Goal: Transaction & Acquisition: Book appointment/travel/reservation

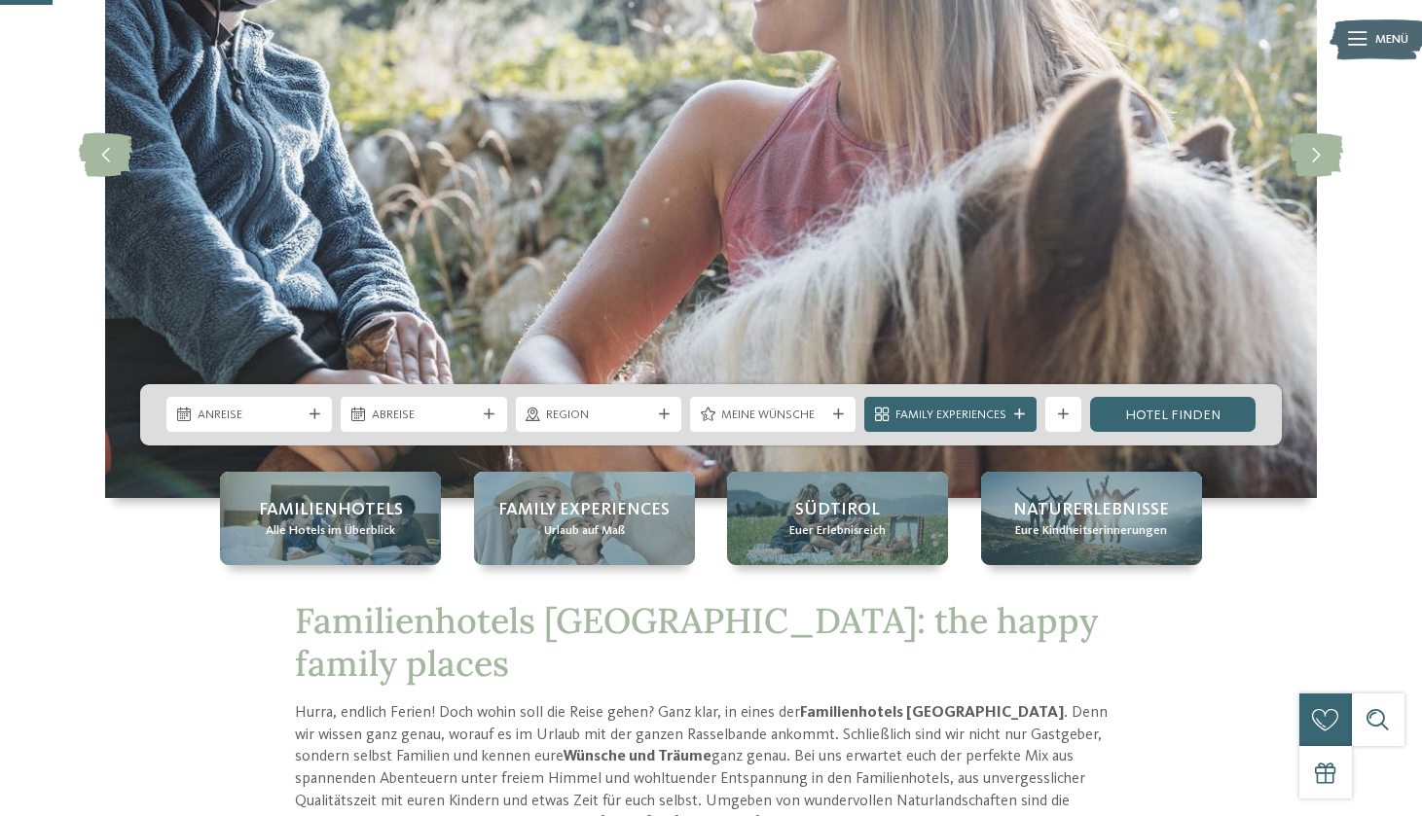
click at [269, 434] on div "Anreise Abreise" at bounding box center [710, 414] width 1141 height 61
click at [269, 417] on span "Anreise" at bounding box center [250, 416] width 104 height 18
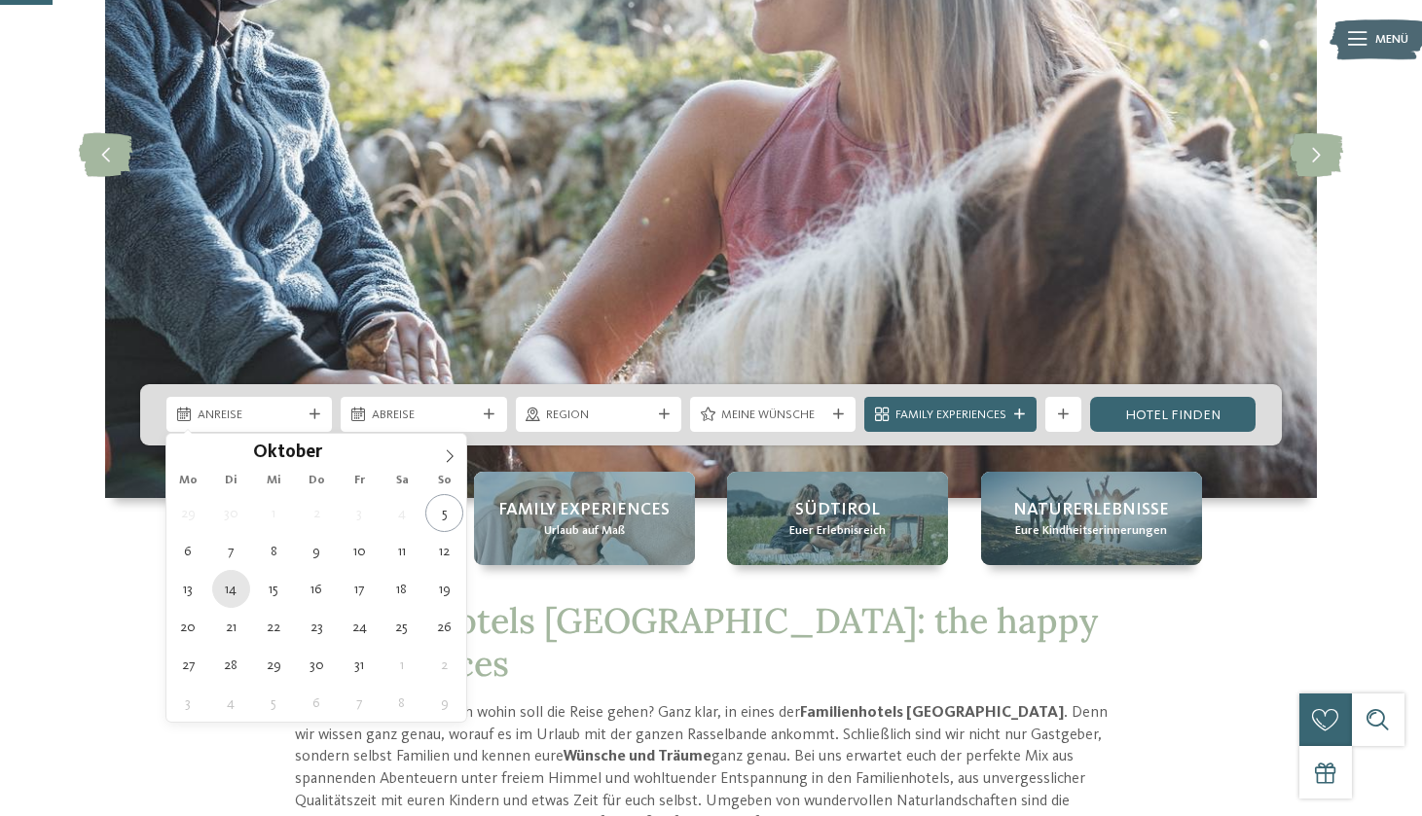
type div "14.10.2025"
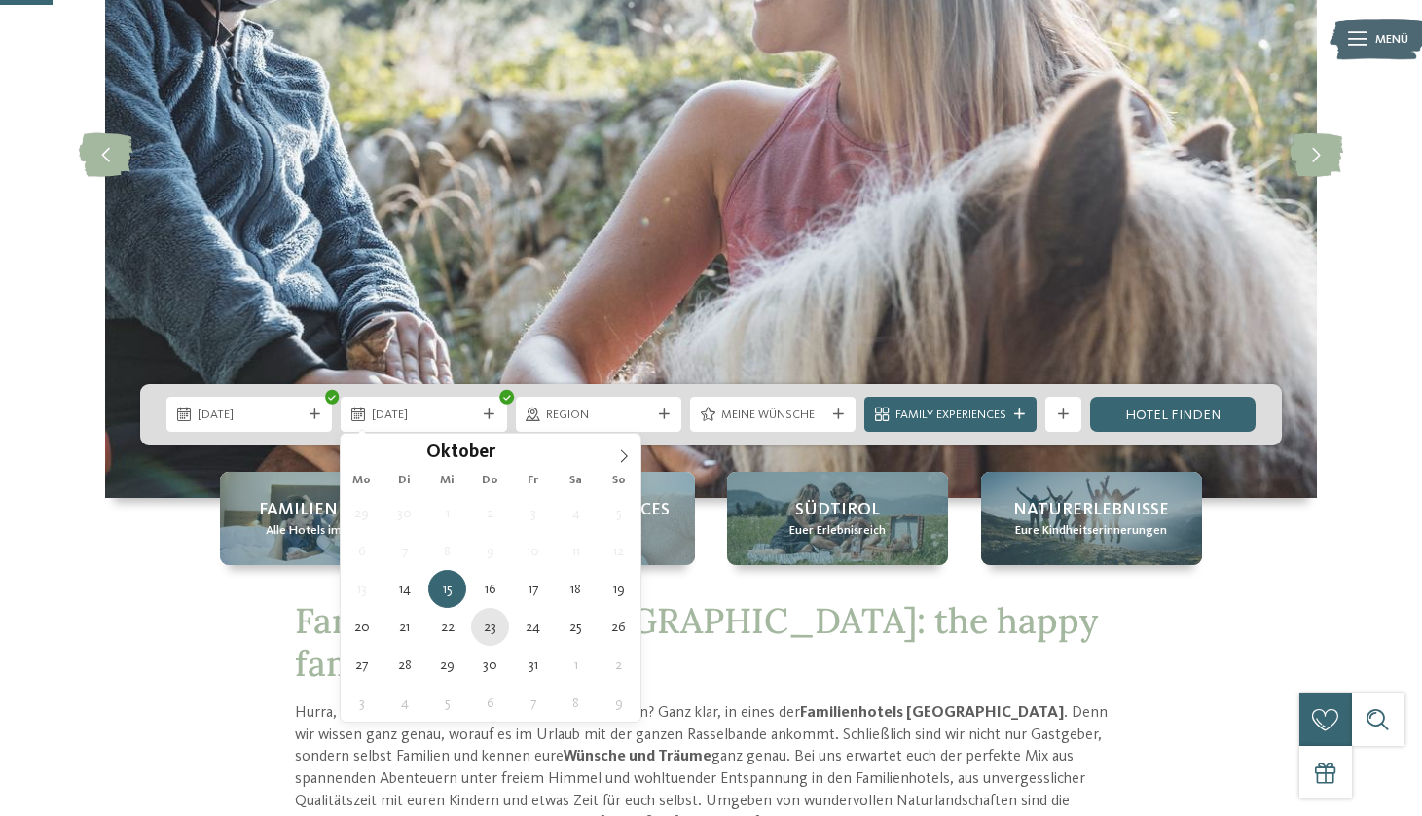
type div "23.10.2025"
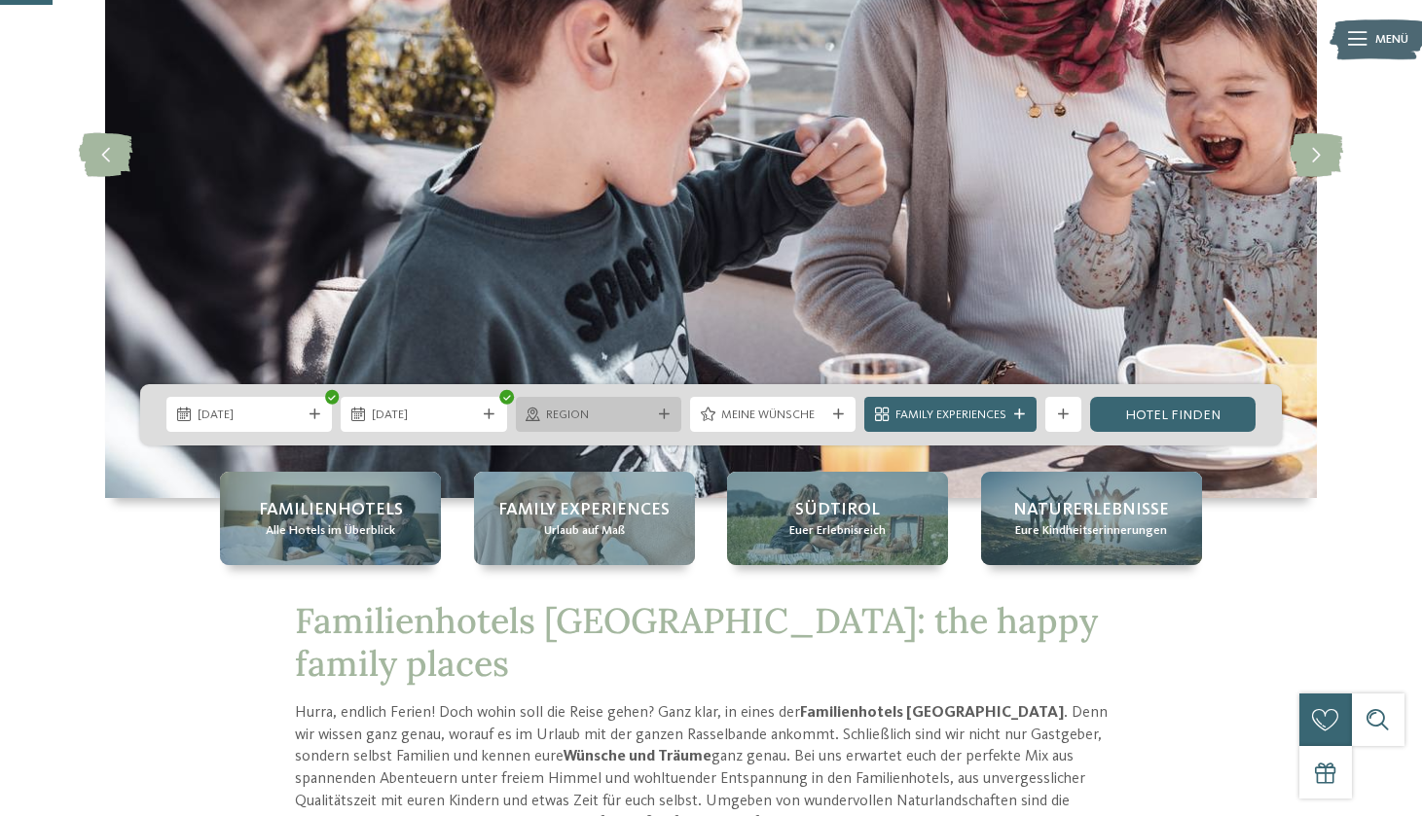
click at [657, 428] on div "Region" at bounding box center [598, 414] width 165 height 35
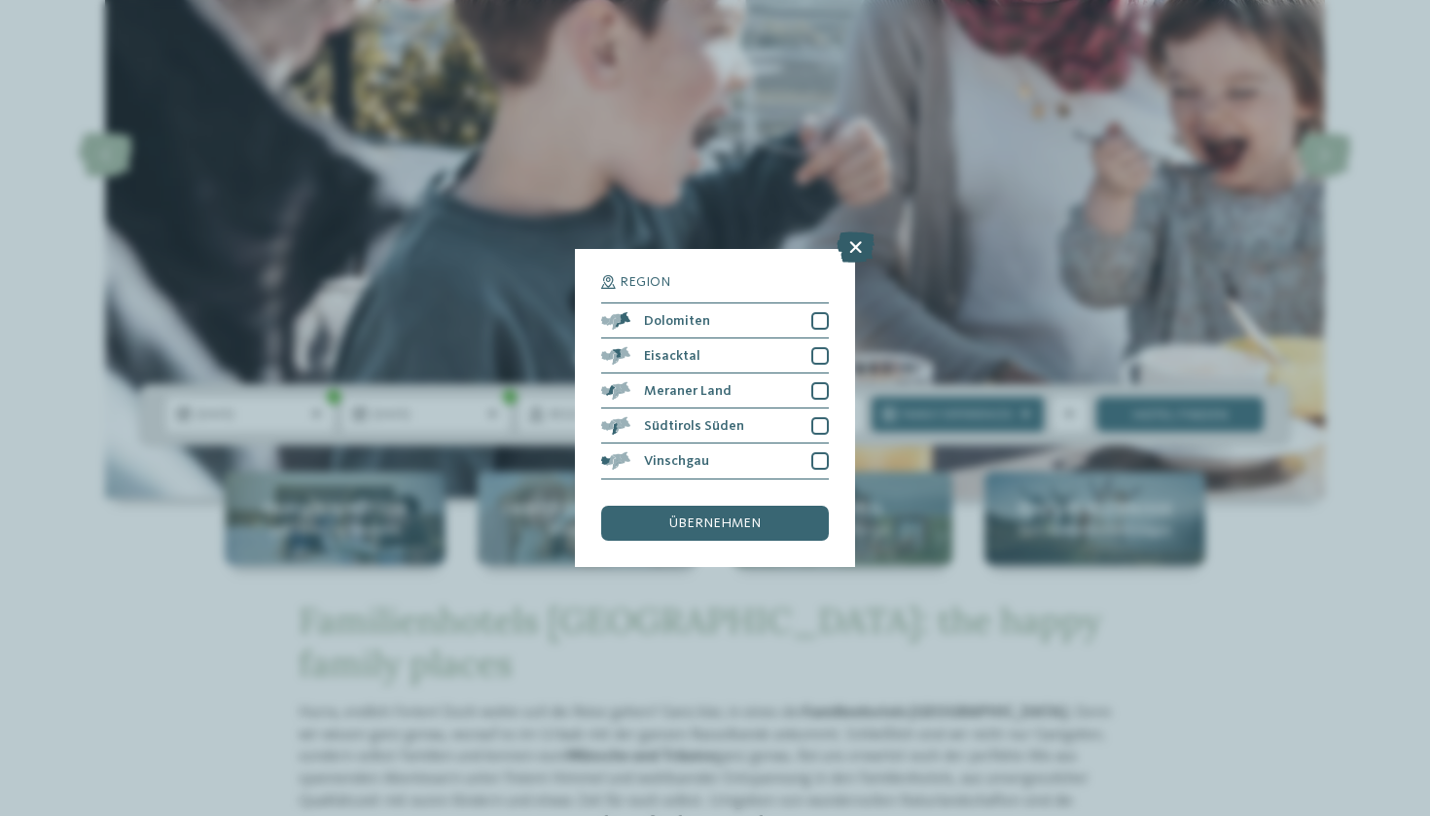
click at [851, 233] on icon at bounding box center [856, 248] width 38 height 31
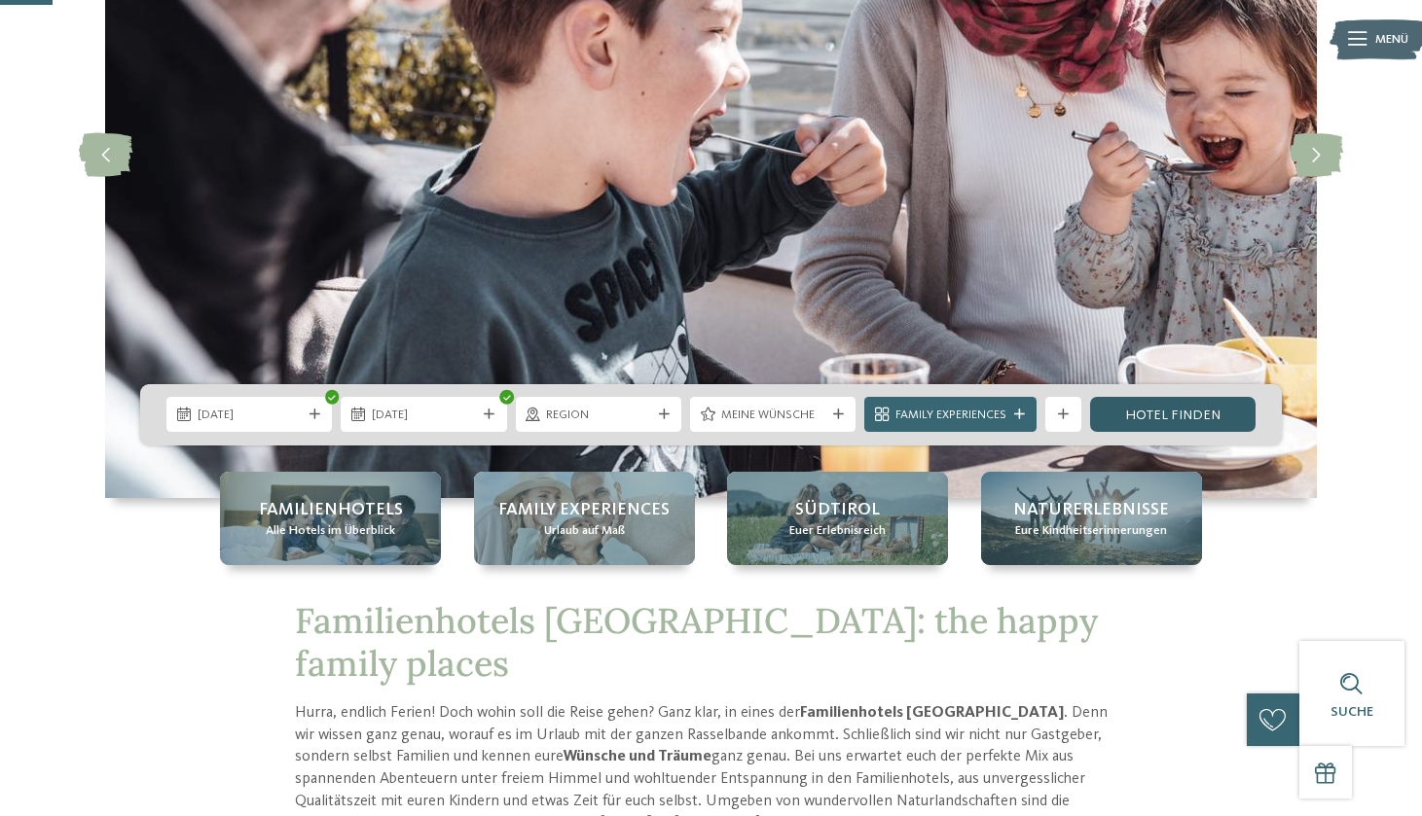
click at [1121, 408] on link "Hotel finden" at bounding box center [1172, 414] width 165 height 35
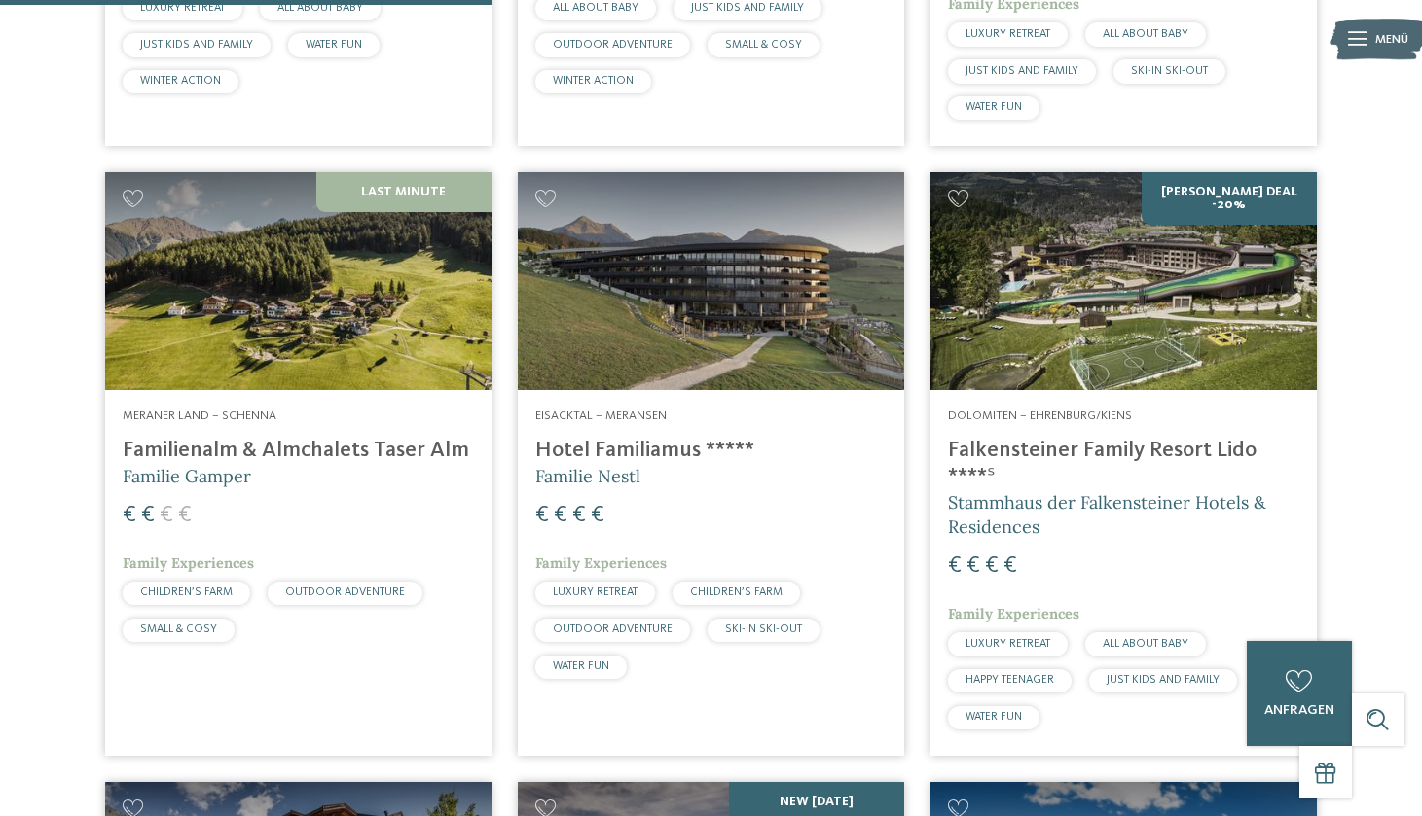
scroll to position [1672, 0]
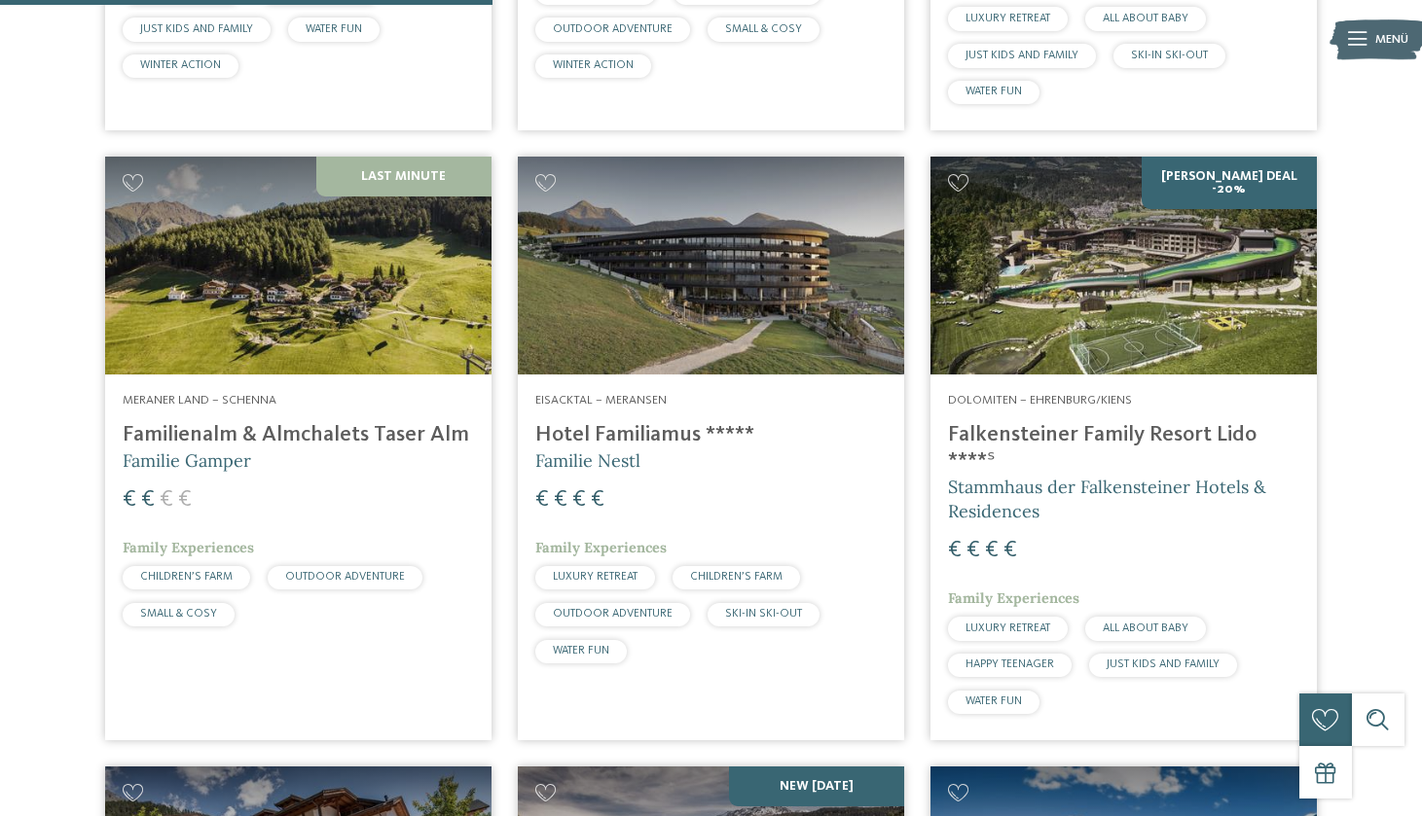
click at [355, 279] on img at bounding box center [298, 265] width 386 height 217
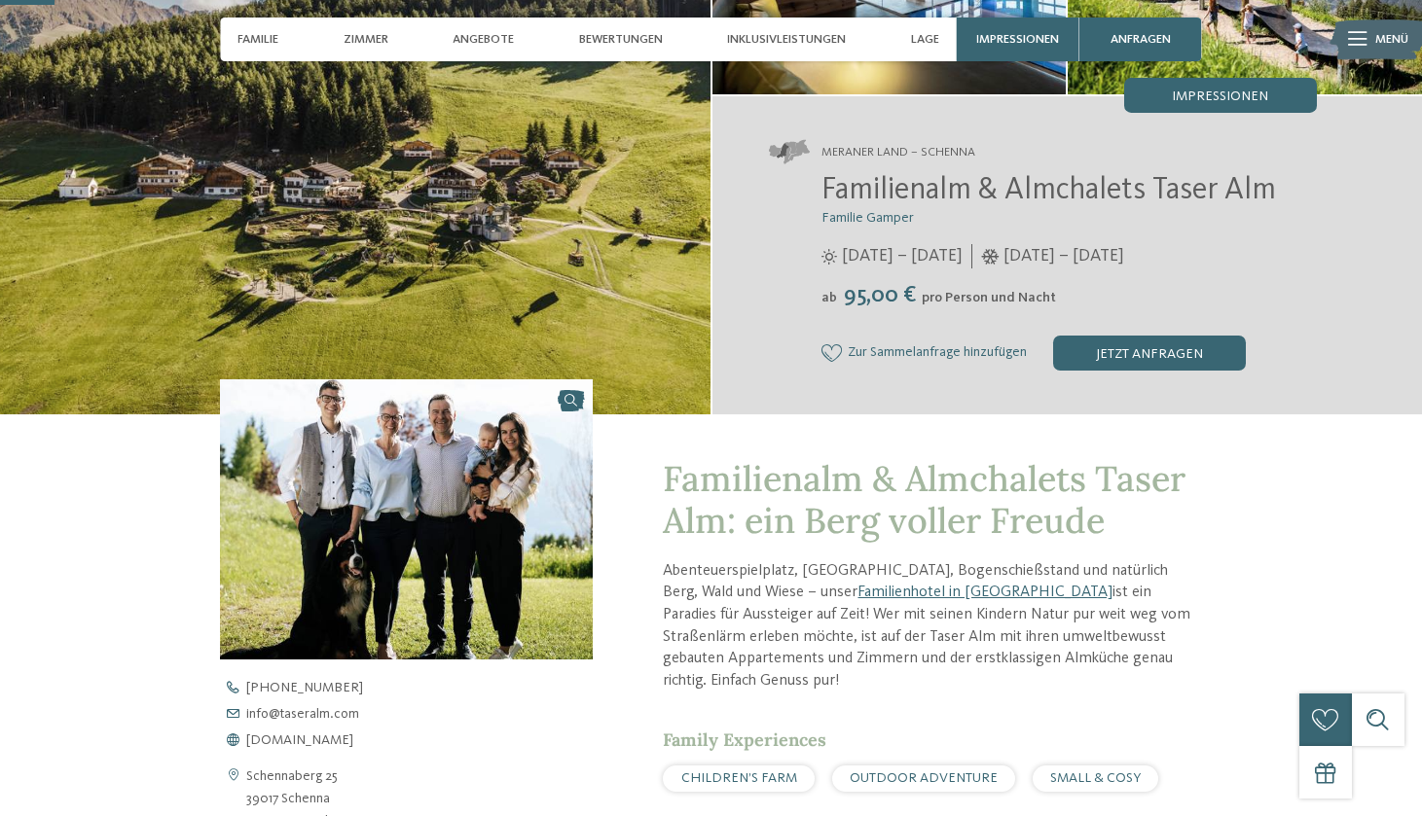
scroll to position [256, 0]
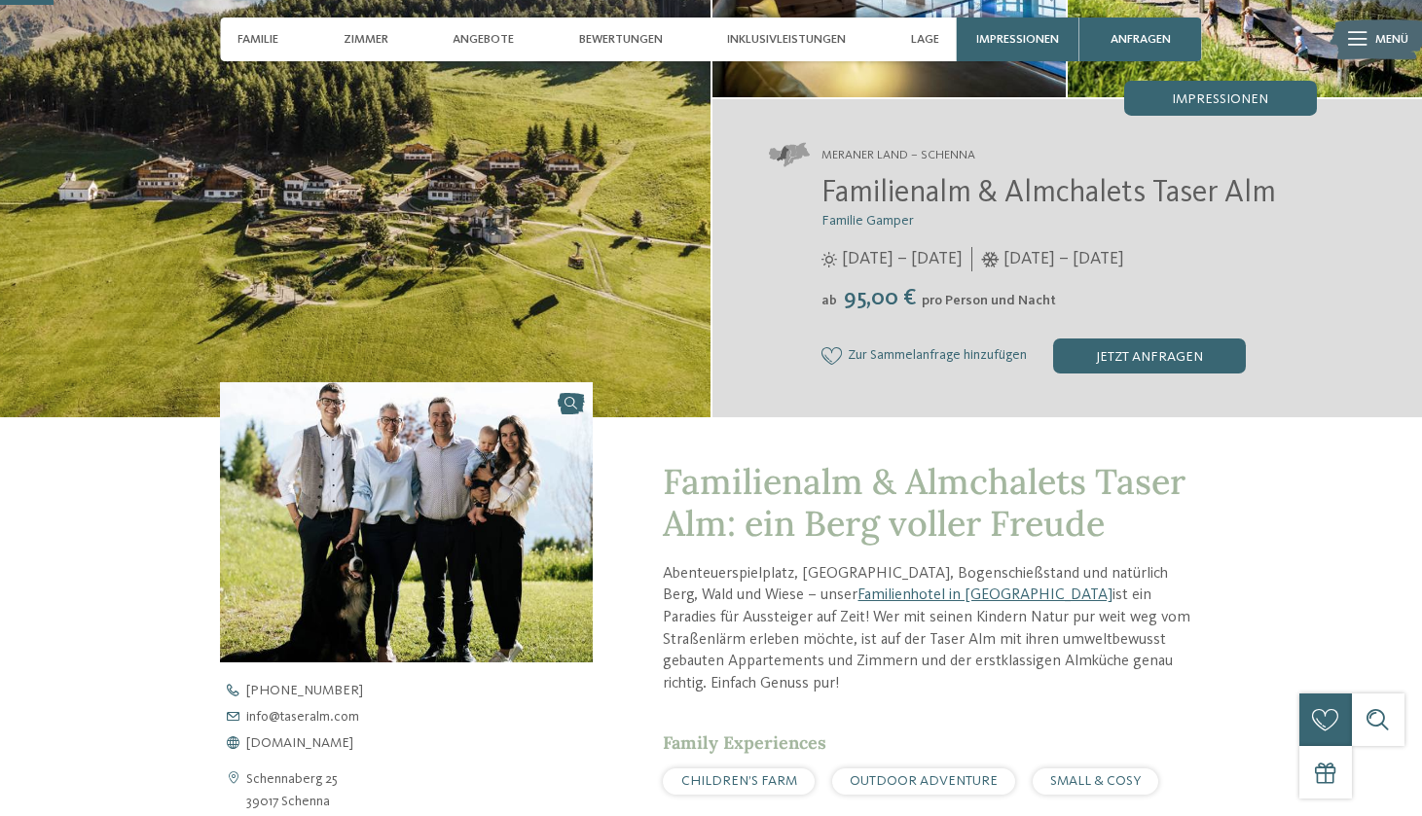
click at [271, 182] on img at bounding box center [355, 125] width 710 height 586
click at [307, 242] on img at bounding box center [355, 125] width 710 height 586
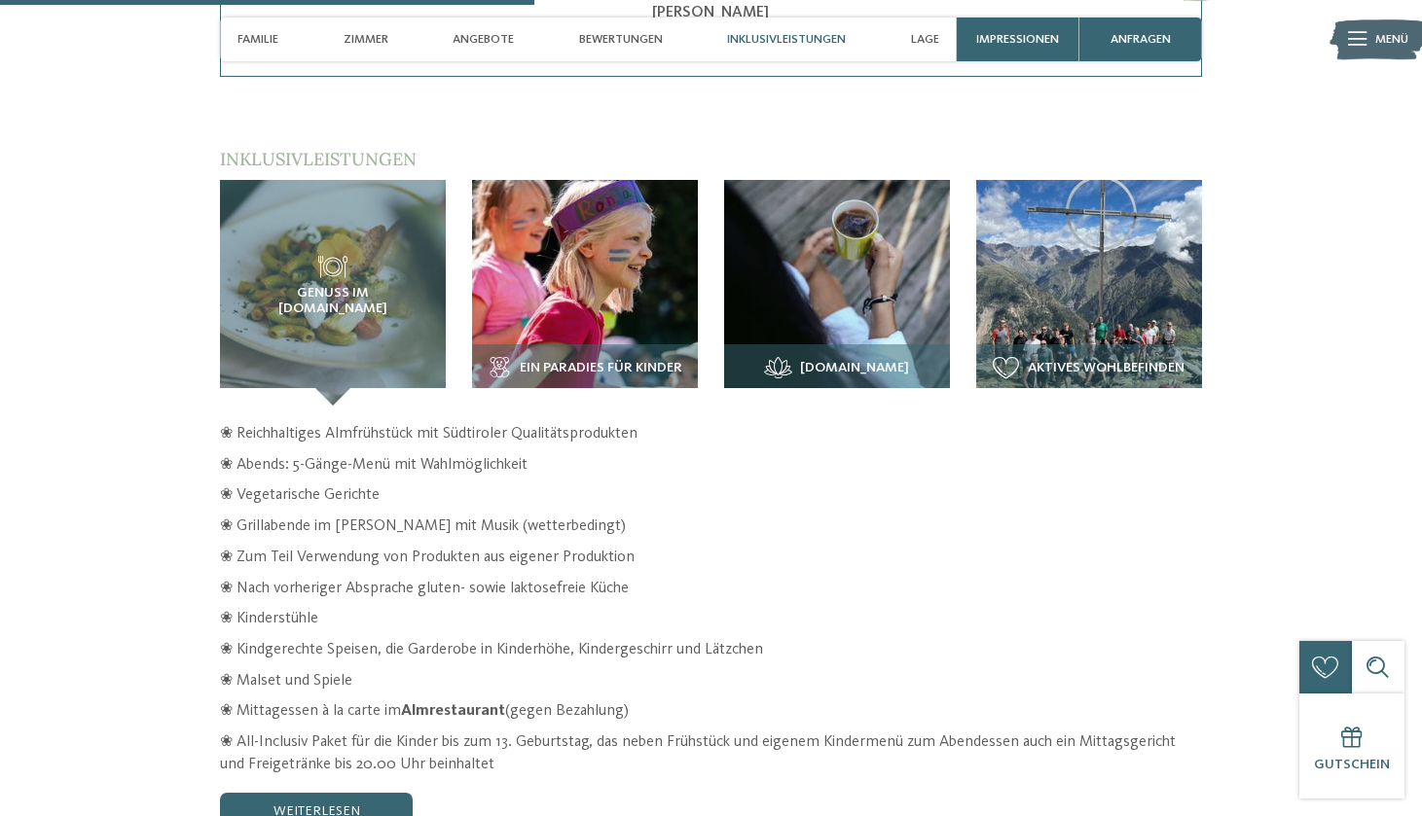
scroll to position [2569, 0]
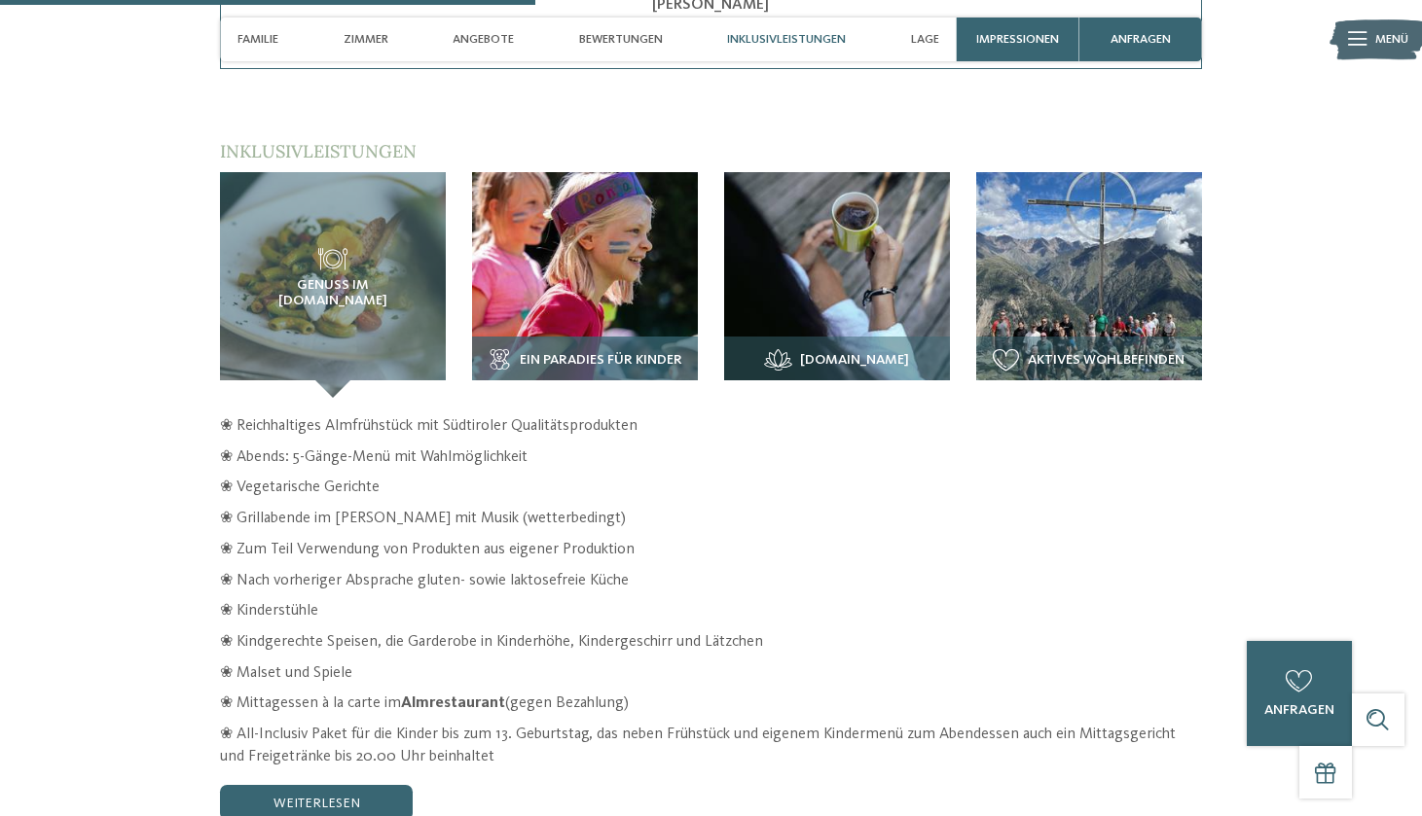
click at [536, 254] on img at bounding box center [585, 285] width 226 height 226
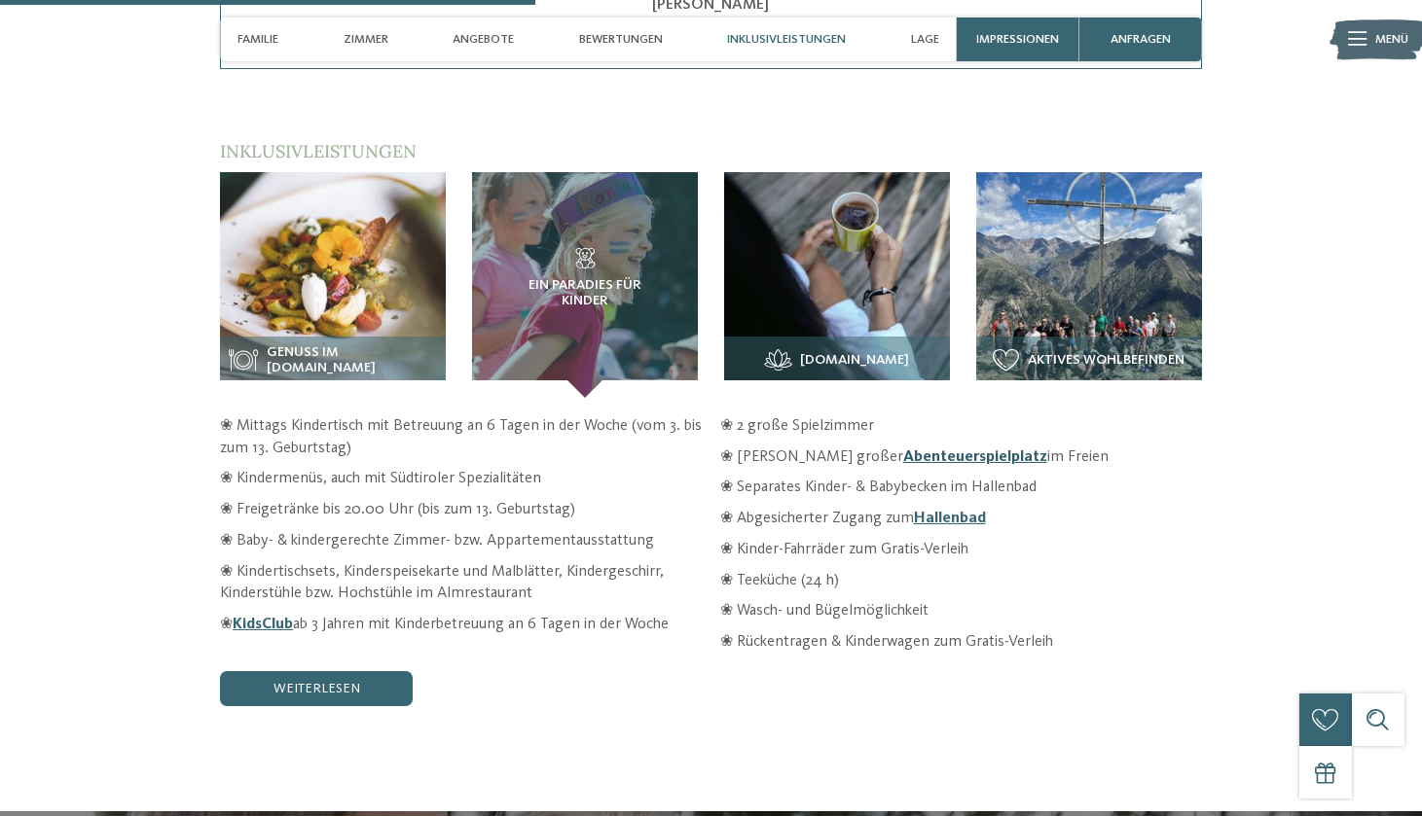
click at [903, 450] on link "Abenteuerspielplatz" at bounding box center [975, 458] width 144 height 16
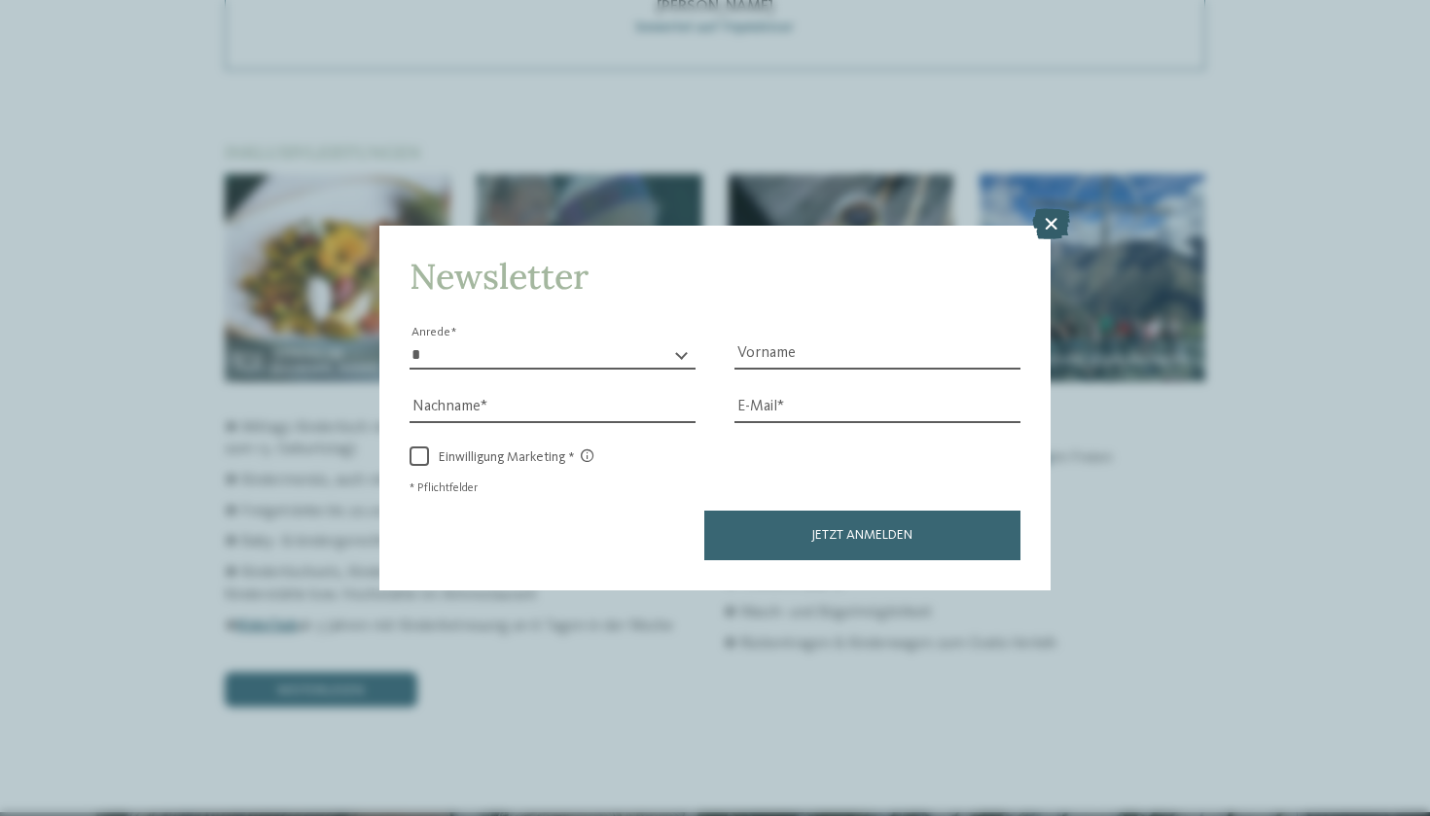
click at [1064, 208] on icon at bounding box center [1051, 223] width 38 height 31
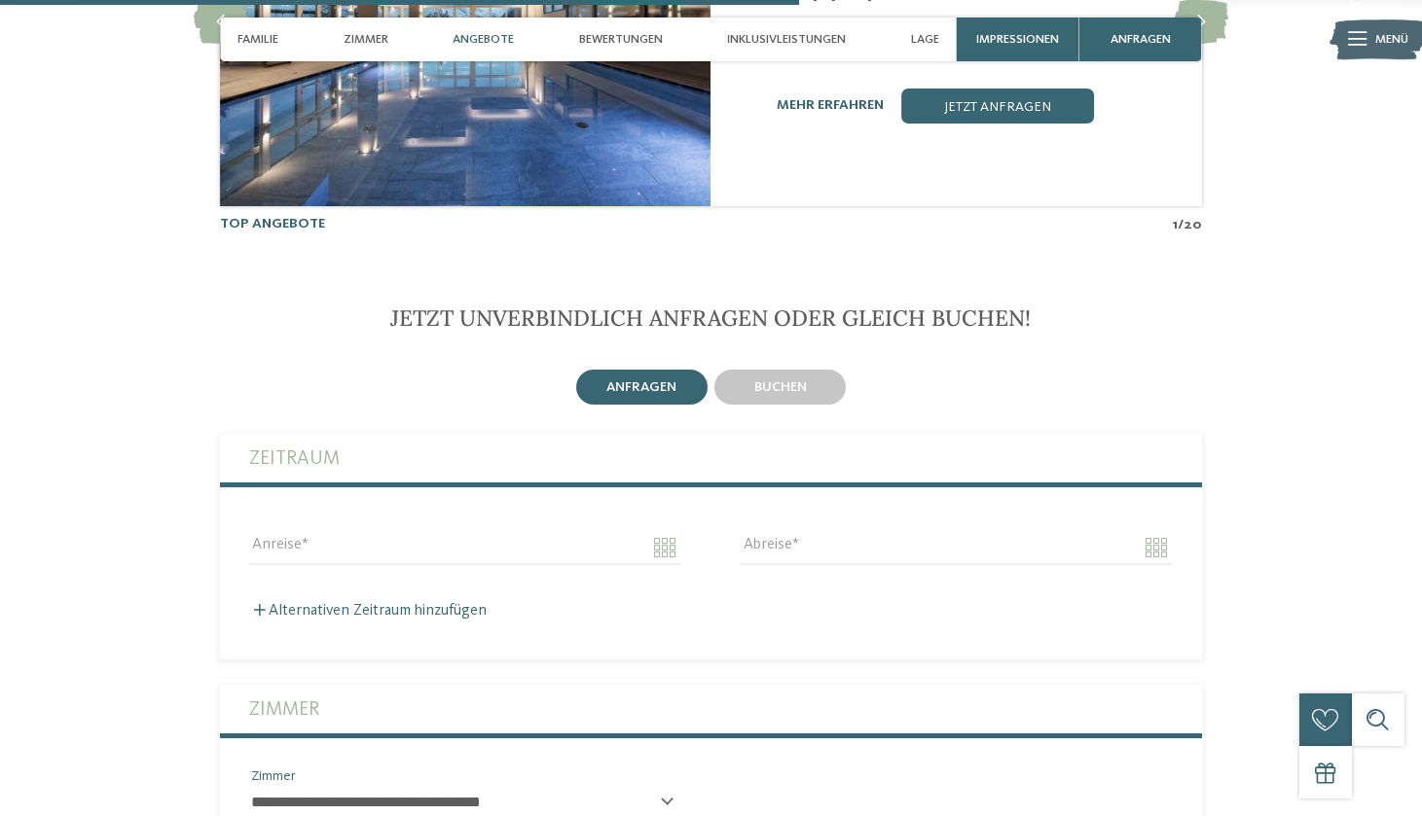
scroll to position [3771, 0]
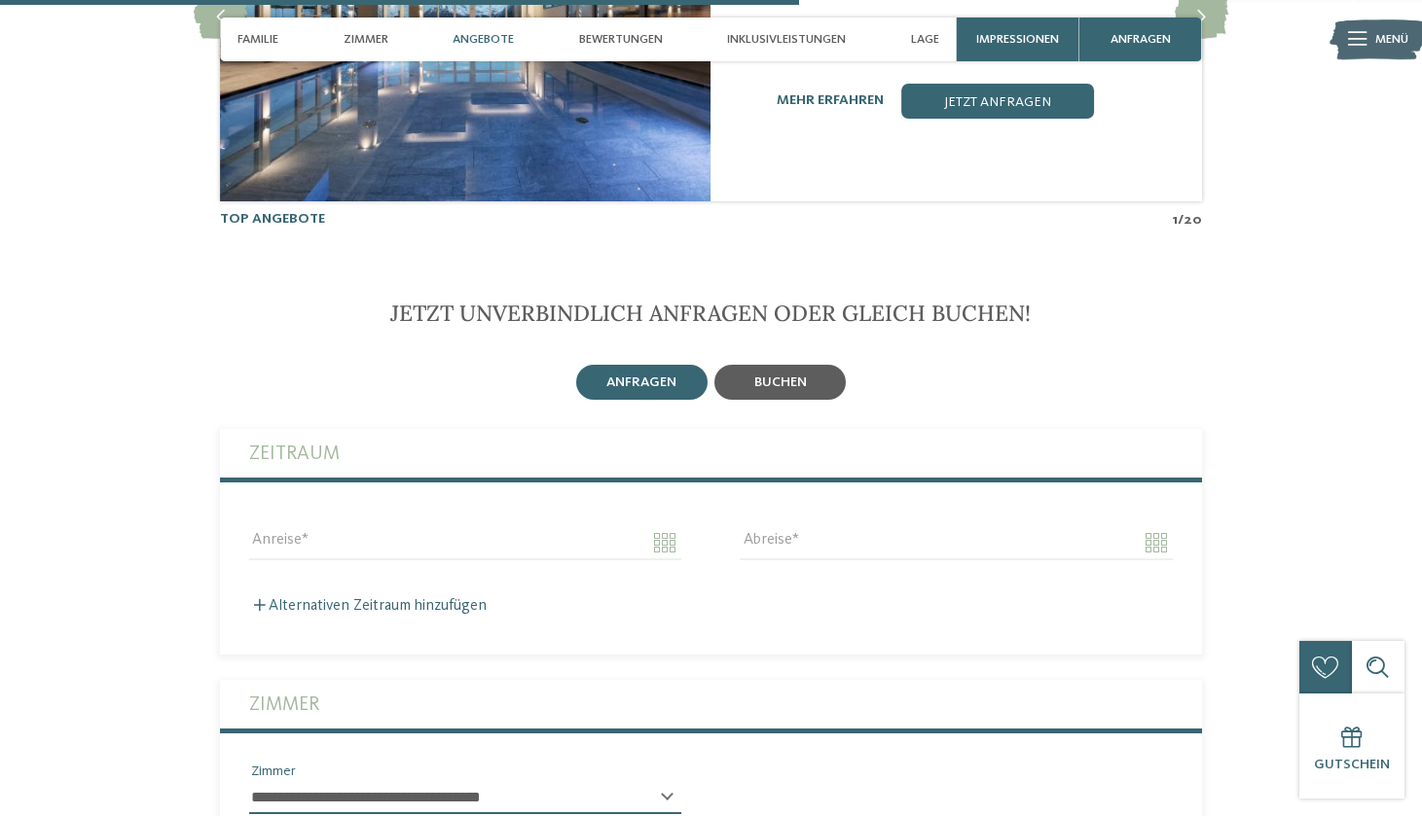
click at [788, 376] on span "buchen" at bounding box center [780, 383] width 53 height 14
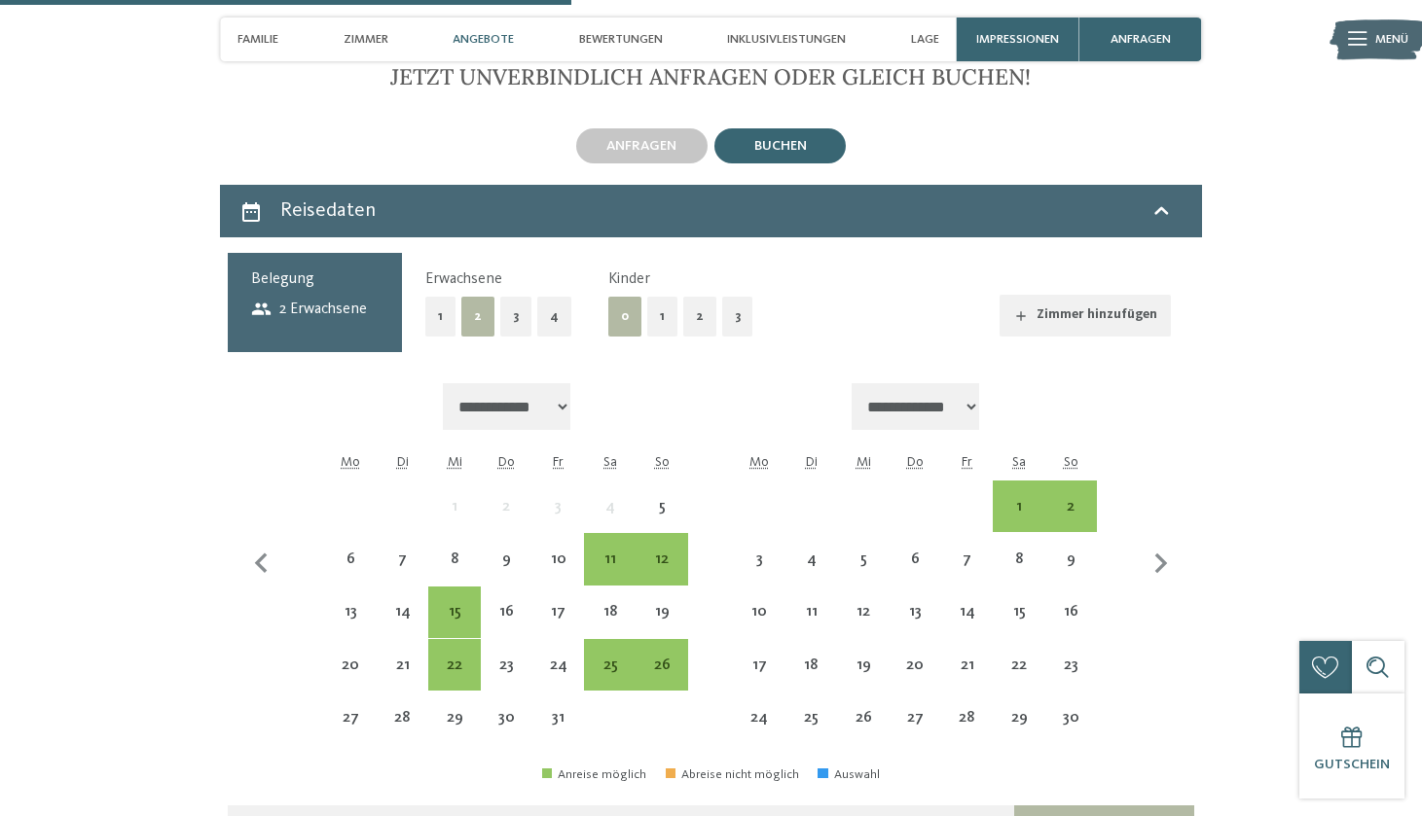
scroll to position [4009, 0]
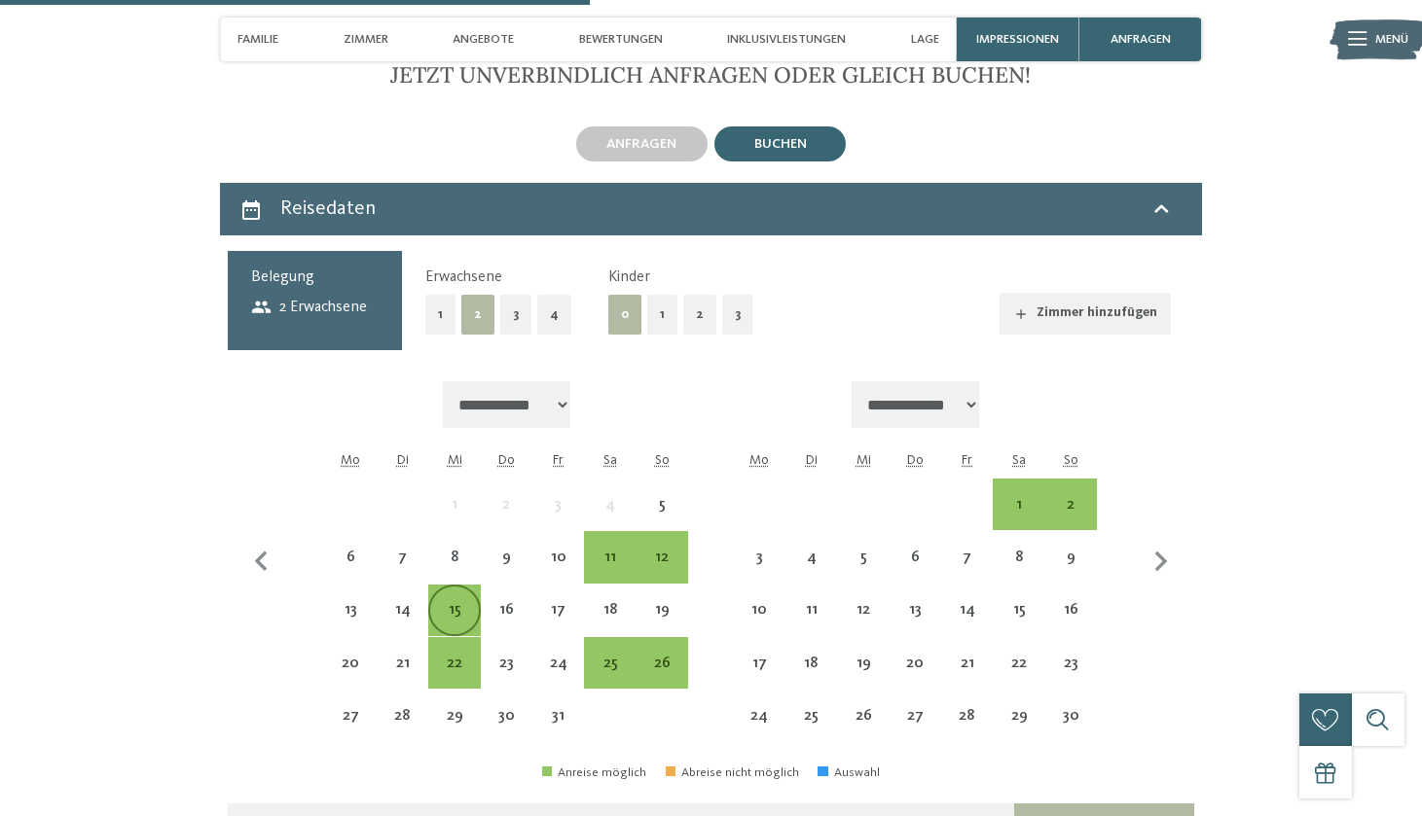
click at [436, 602] on div "15" at bounding box center [454, 626] width 48 height 48
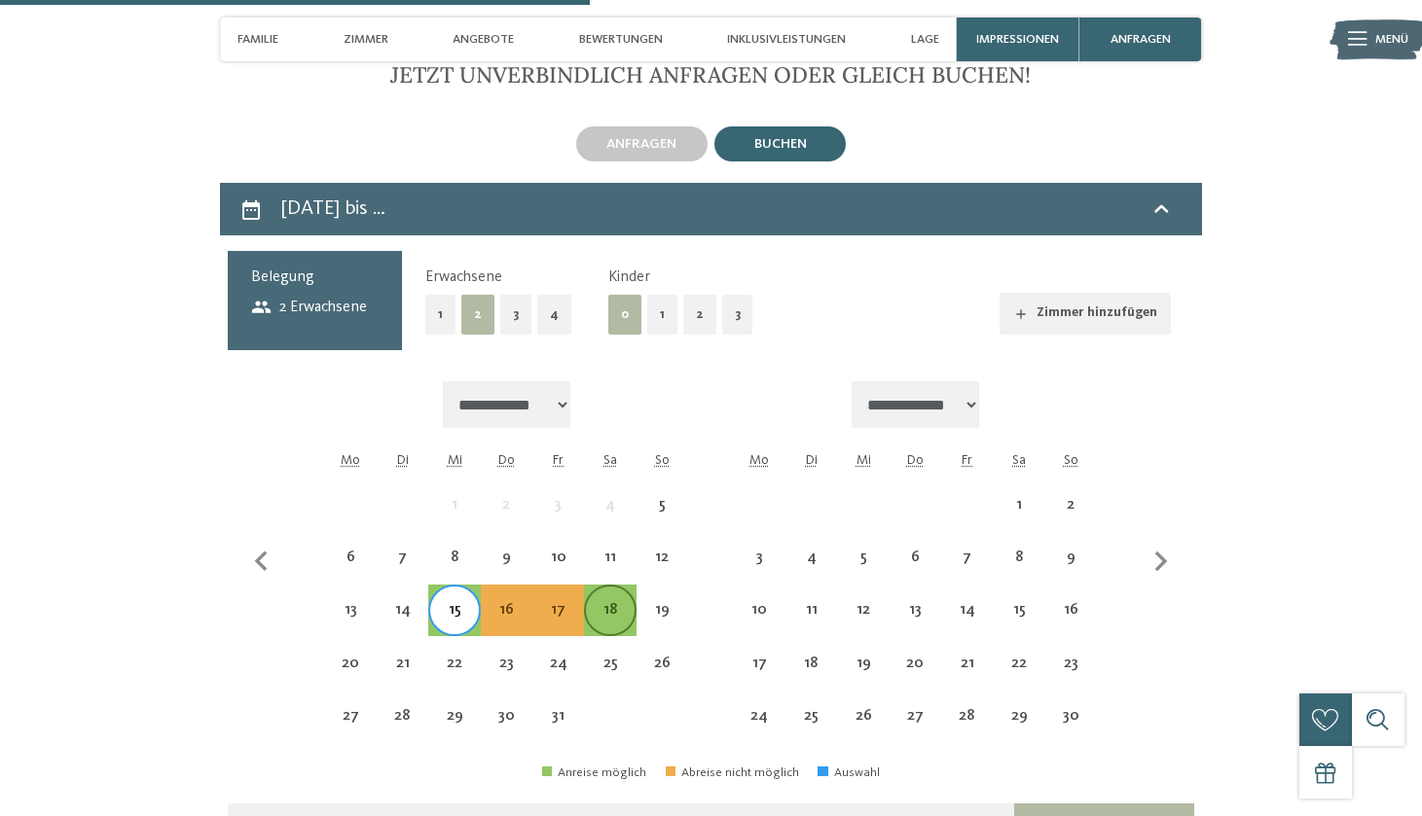
click at [633, 602] on div "18" at bounding box center [610, 626] width 48 height 48
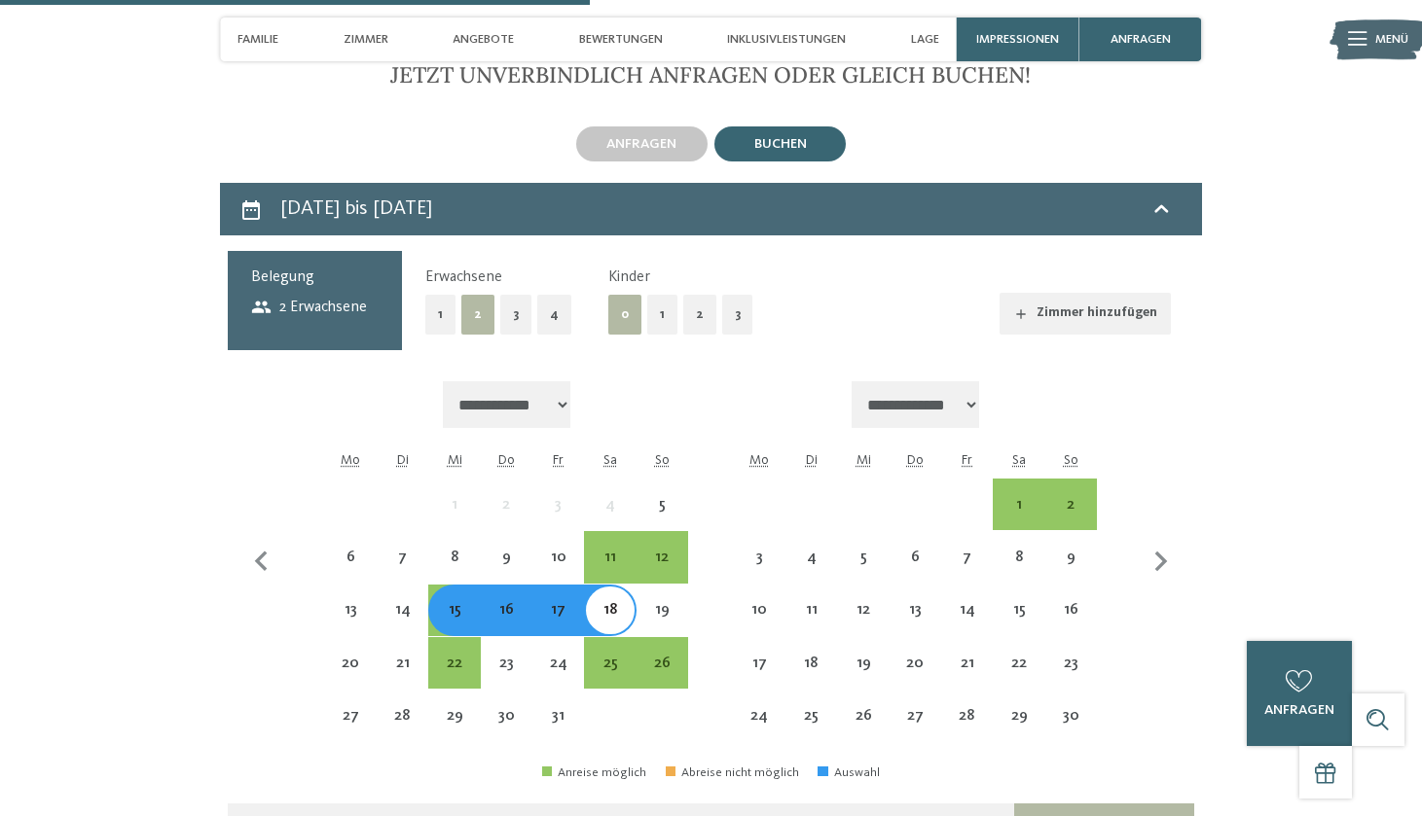
click at [1049, 804] on button "Weiter zu „Zimmer“" at bounding box center [1104, 827] width 180 height 47
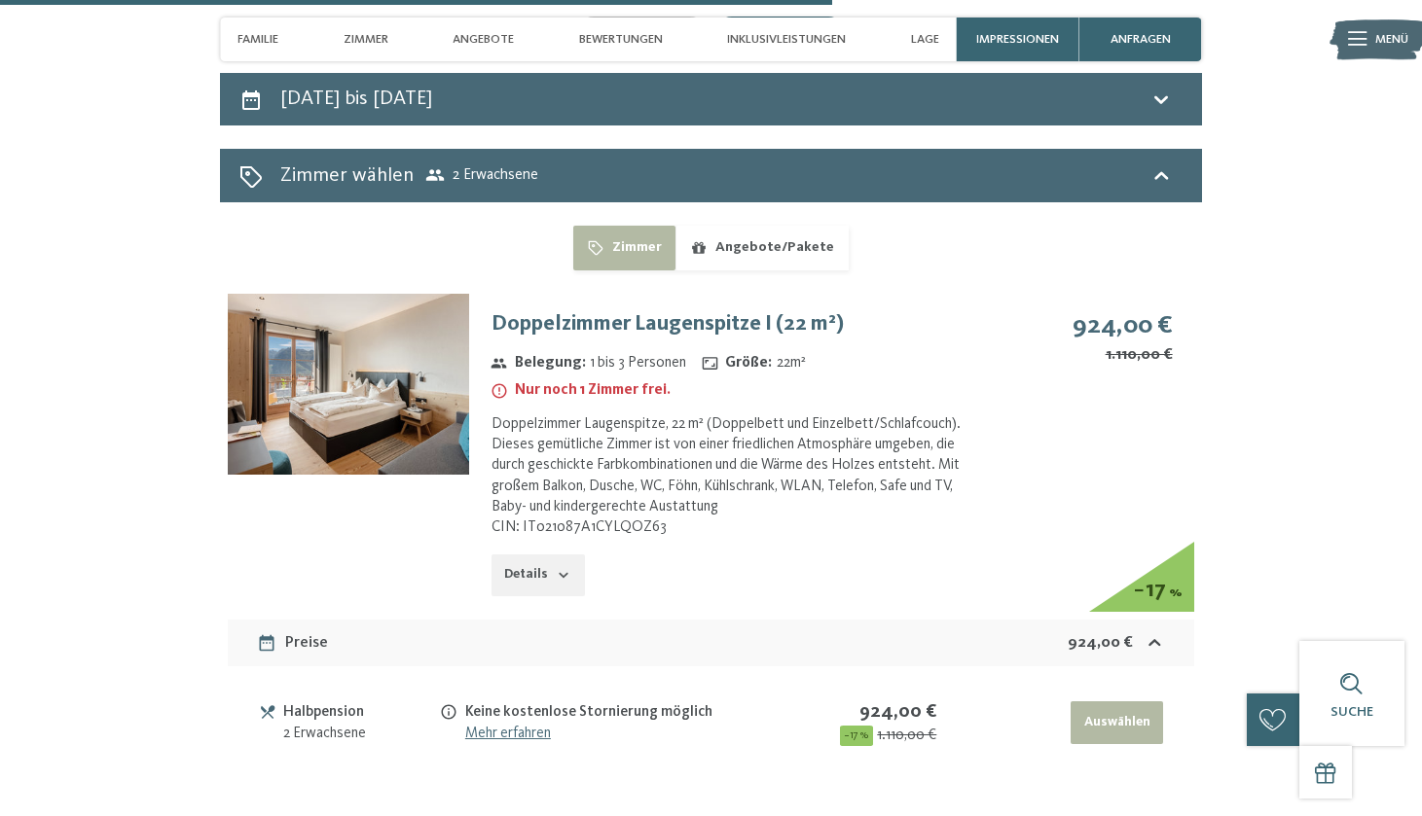
click at [759, 226] on button "Angebote/Pakete" at bounding box center [761, 248] width 172 height 45
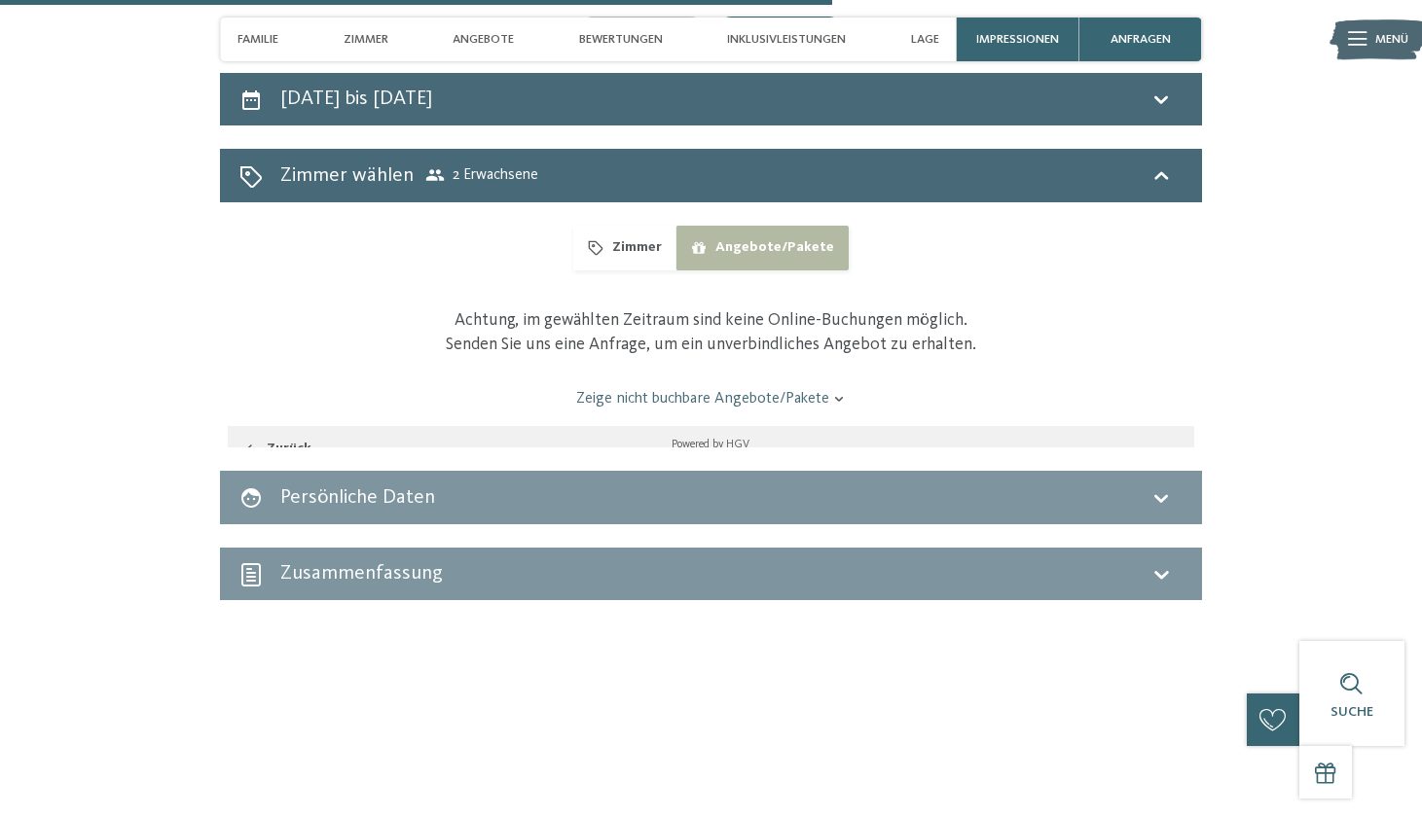
click at [630, 226] on button "Zimmer" at bounding box center [624, 248] width 102 height 45
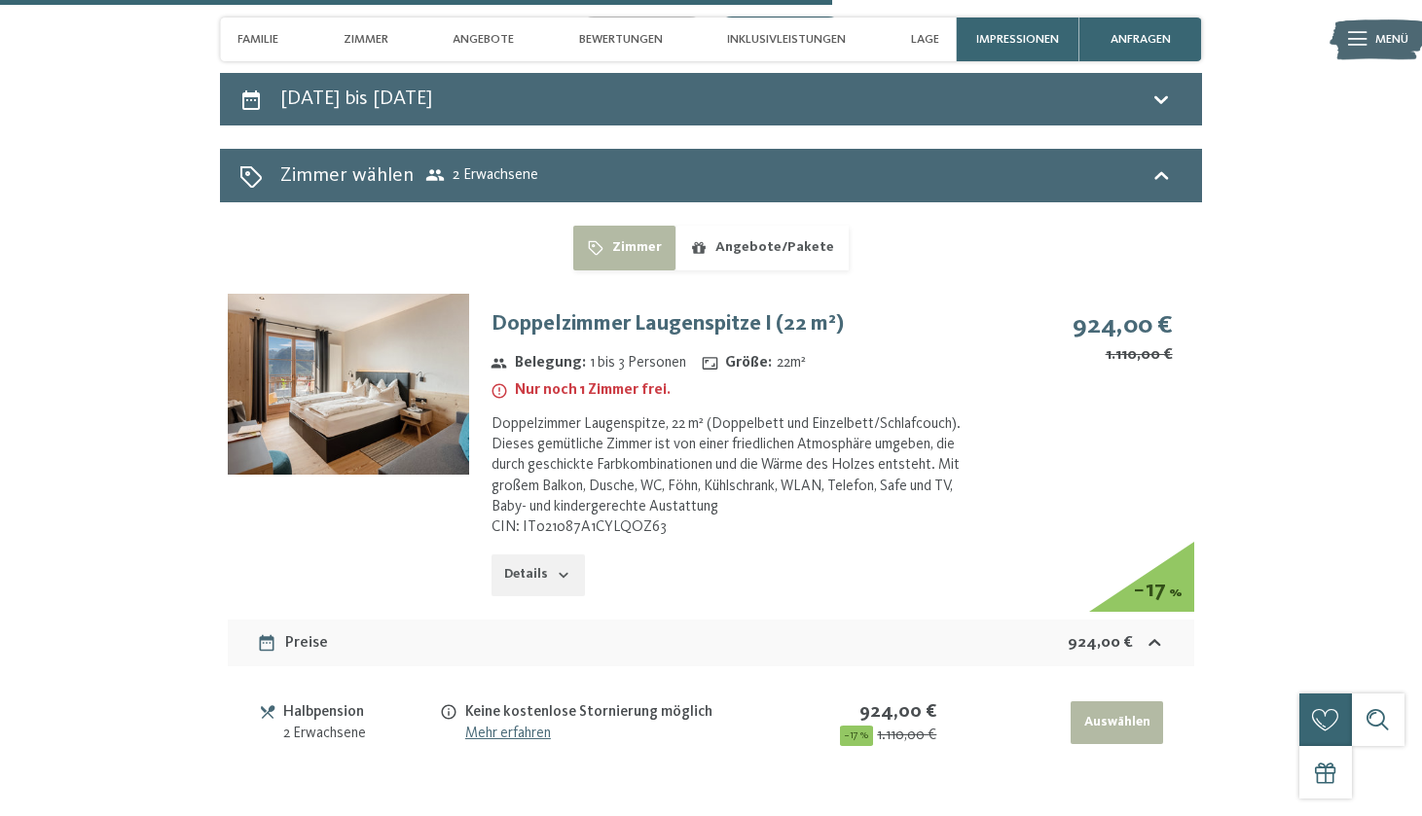
click at [717, 226] on button "Angebote/Pakete" at bounding box center [761, 248] width 172 height 45
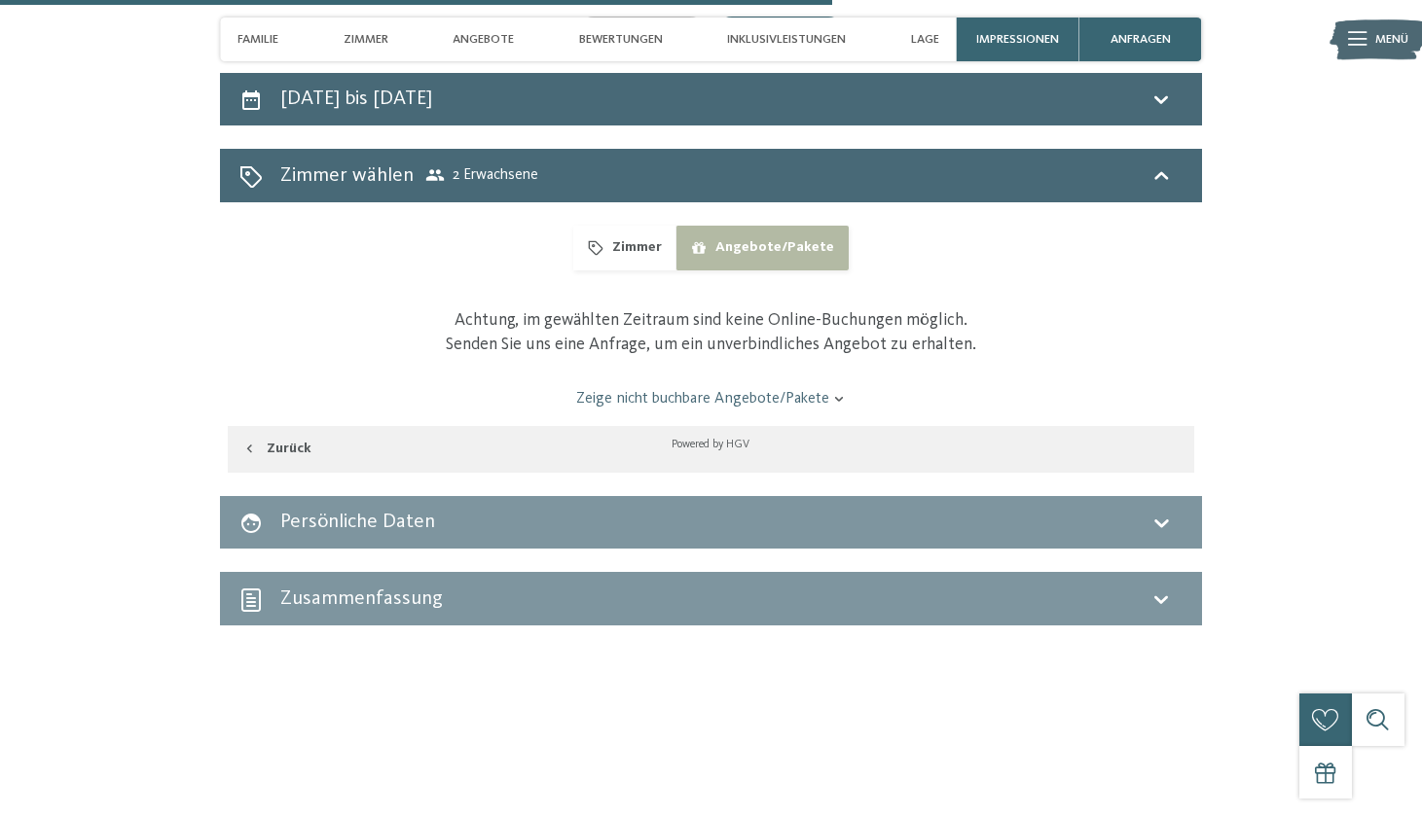
click at [625, 226] on button "Zimmer" at bounding box center [624, 248] width 102 height 45
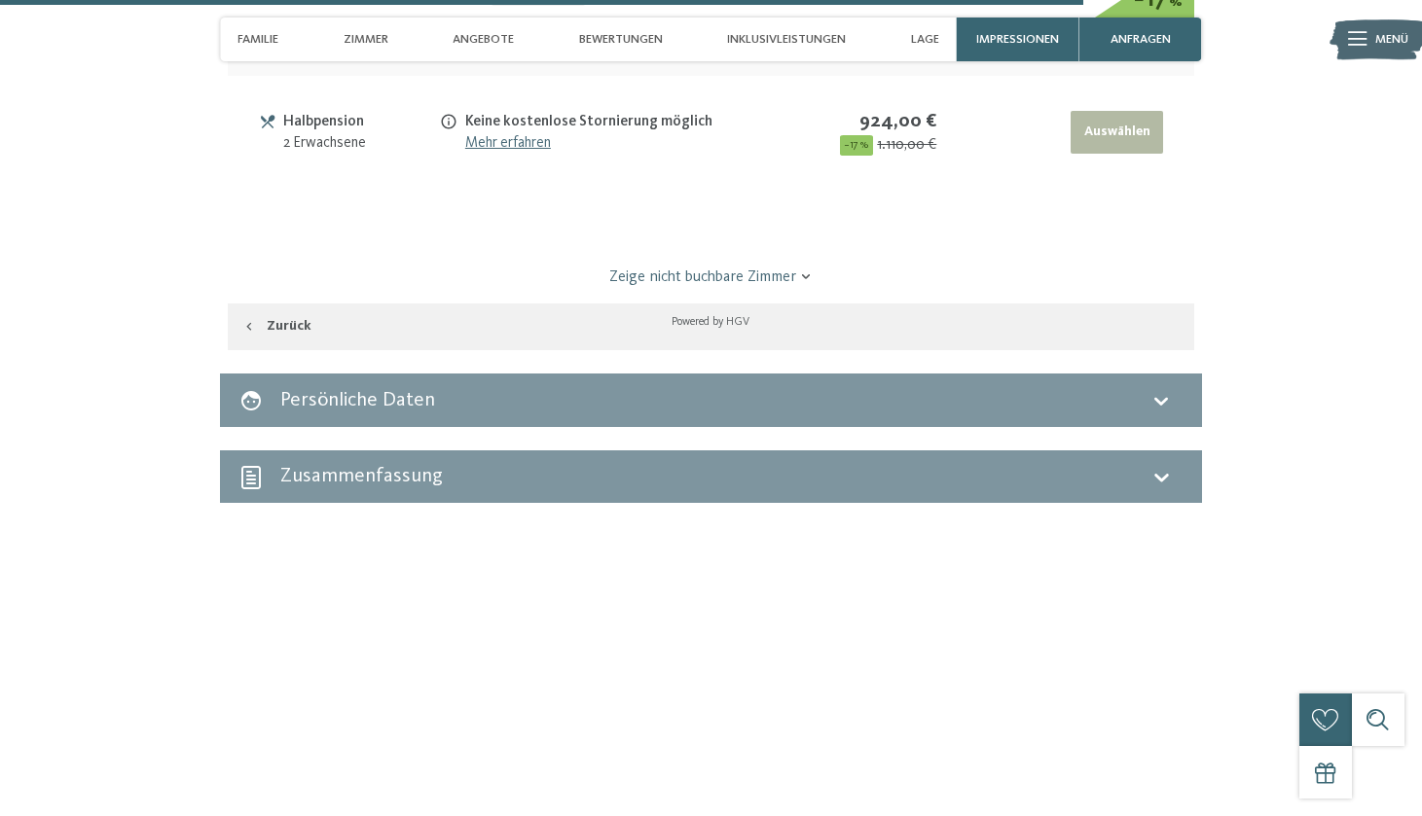
scroll to position [4995, 0]
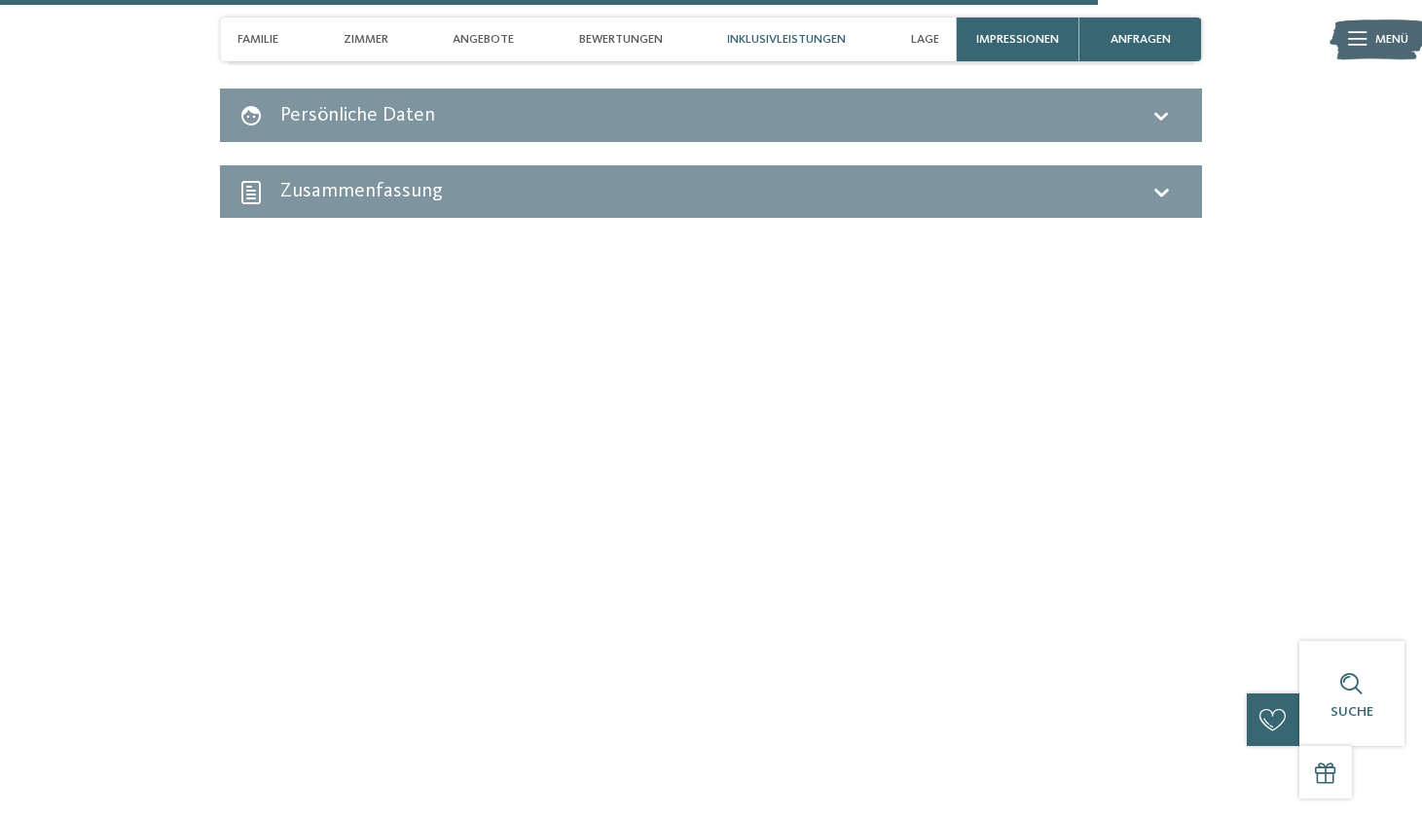
click at [772, 54] on div "Inklusivleistungen" at bounding box center [786, 40] width 136 height 44
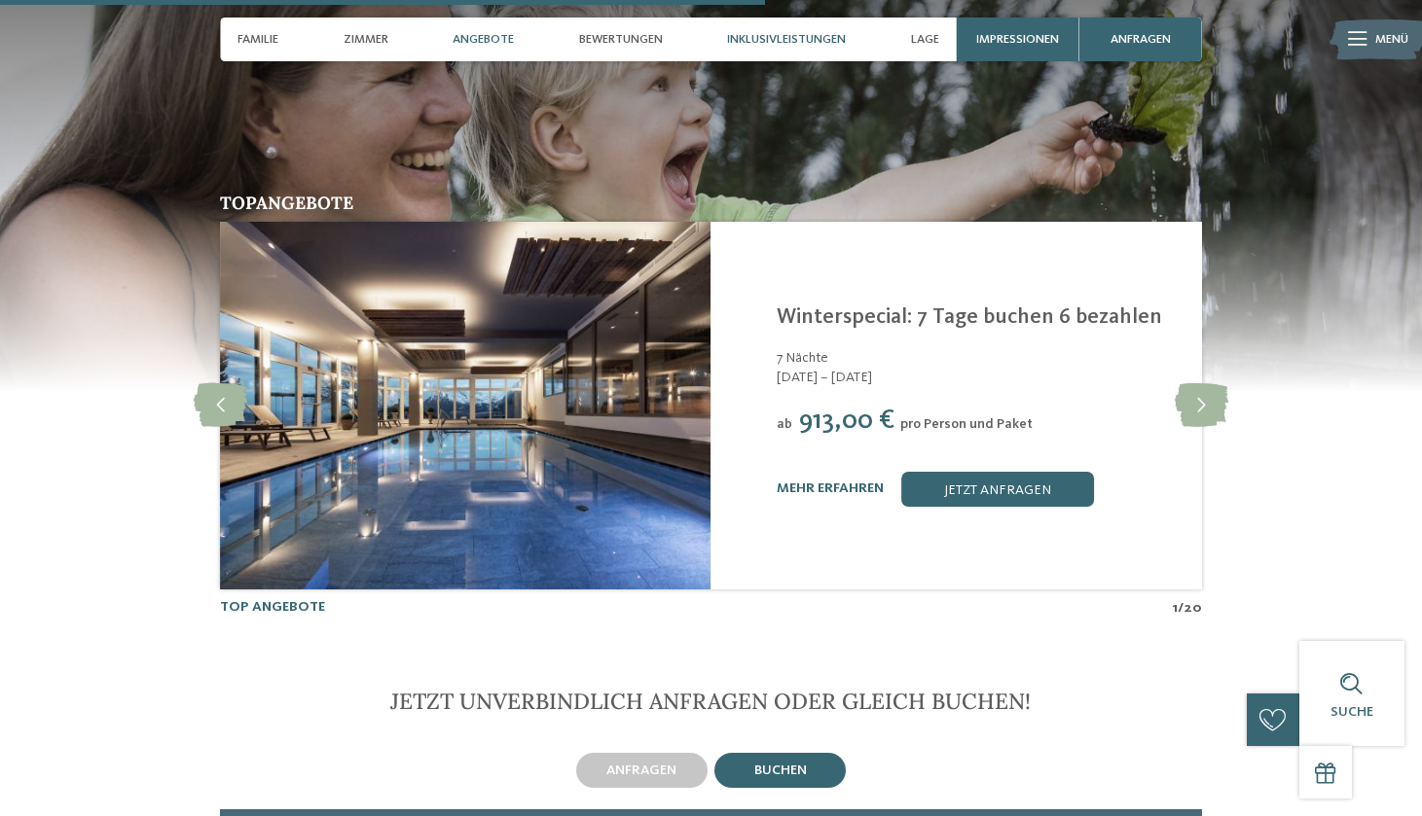
click at [772, 54] on div "Inklusivleistungen" at bounding box center [786, 40] width 136 height 44
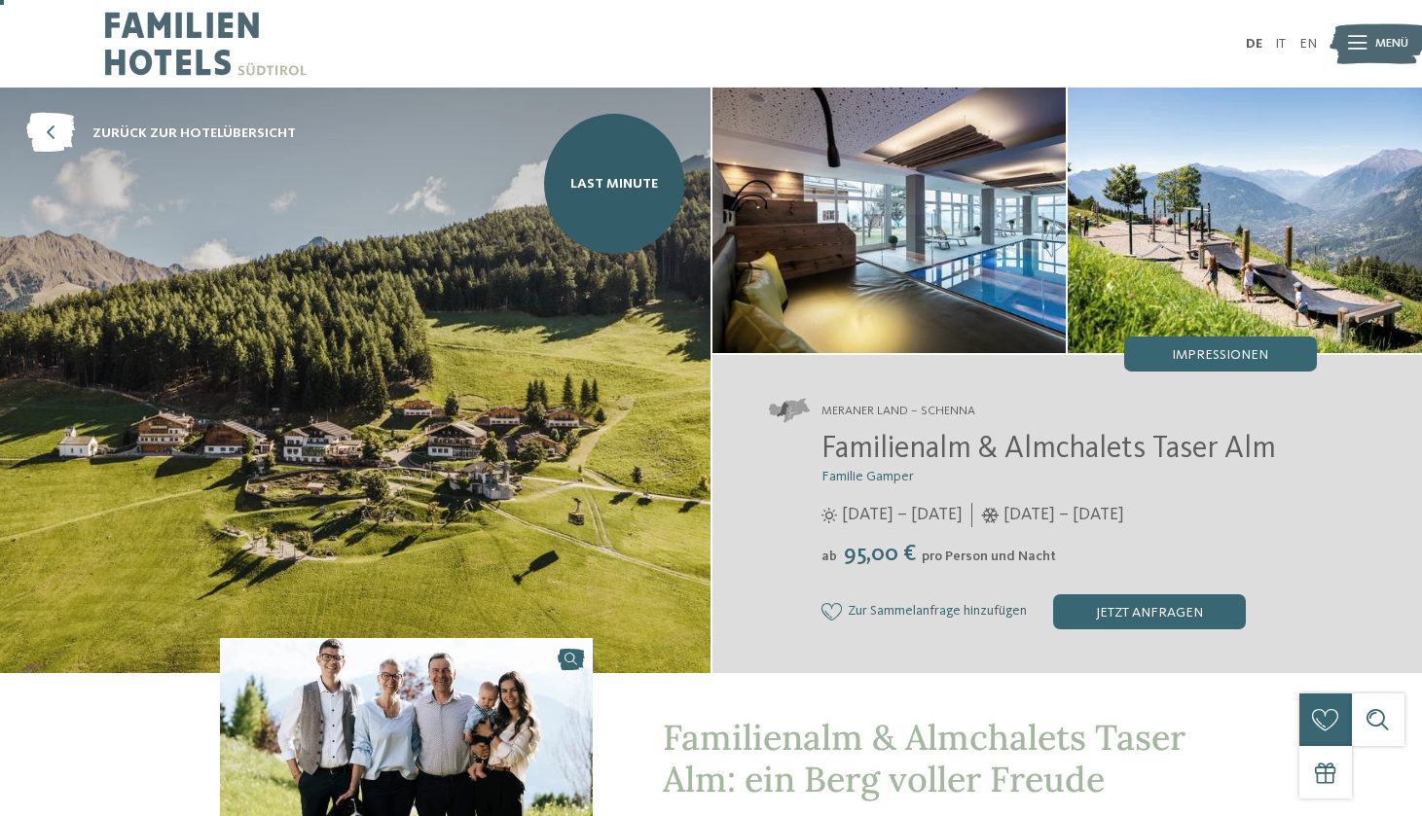
scroll to position [0, 0]
